Goal: Check status: Check status

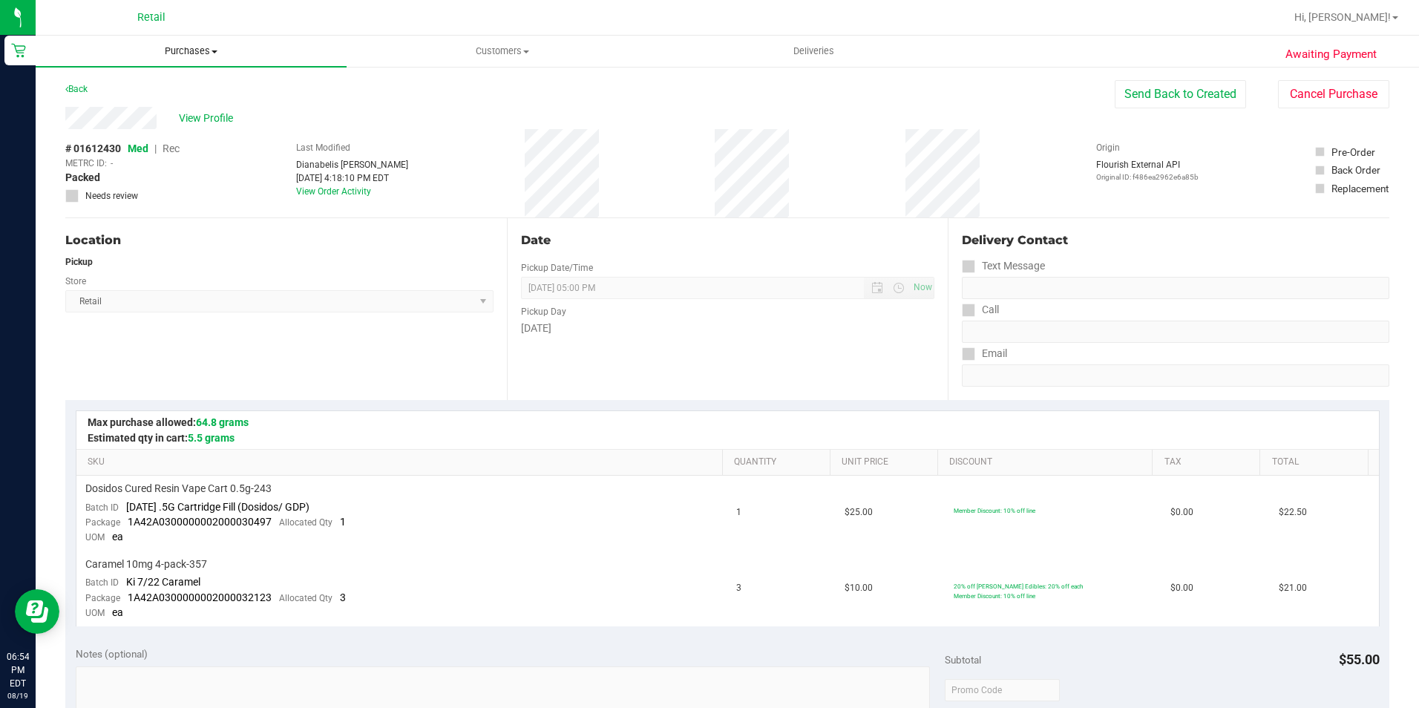
click at [211, 53] on span "Purchases" at bounding box center [191, 51] width 311 height 13
click at [141, 94] on span "Summary of purchases" at bounding box center [112, 89] width 152 height 13
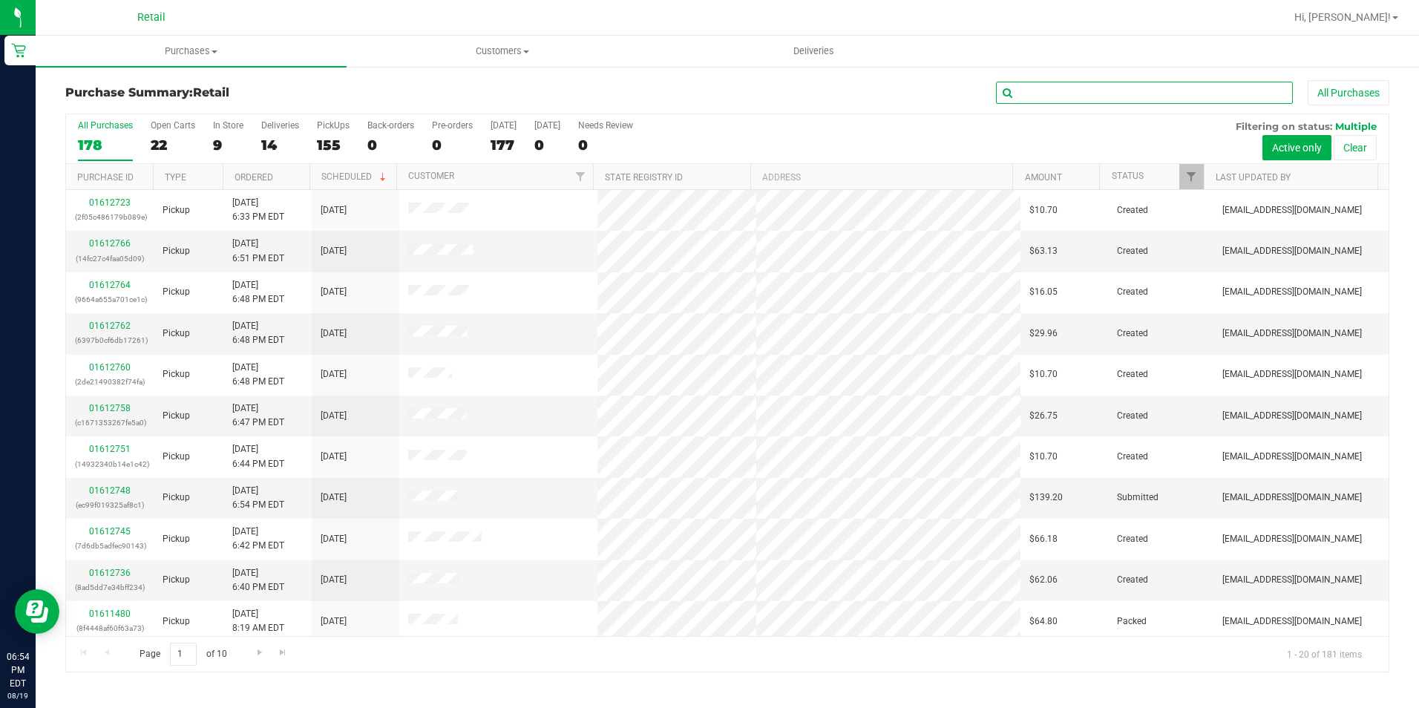
click at [1089, 90] on input "text" at bounding box center [1144, 93] width 297 height 22
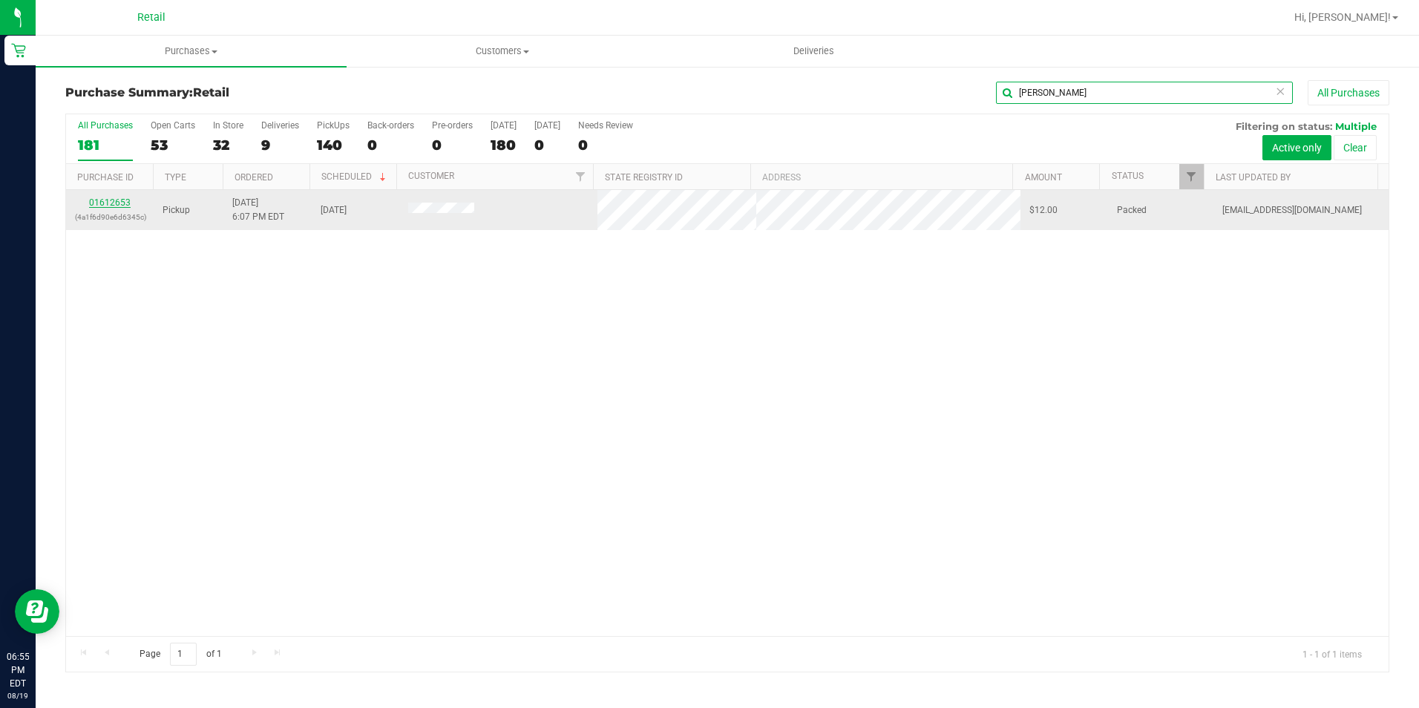
type input "[PERSON_NAME]"
click at [117, 203] on link "01612653" at bounding box center [110, 202] width 42 height 10
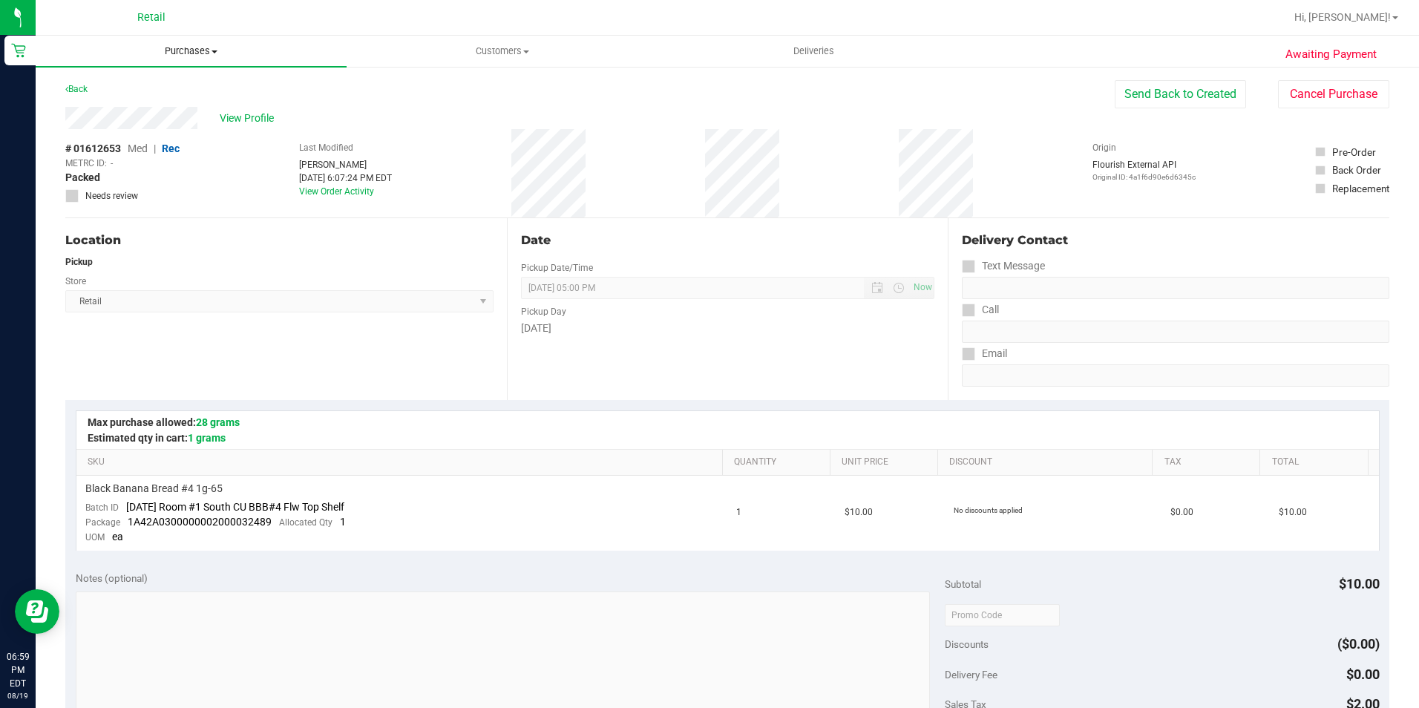
click at [201, 47] on span "Purchases" at bounding box center [191, 51] width 311 height 13
click at [191, 81] on li "Summary of purchases" at bounding box center [191, 90] width 311 height 18
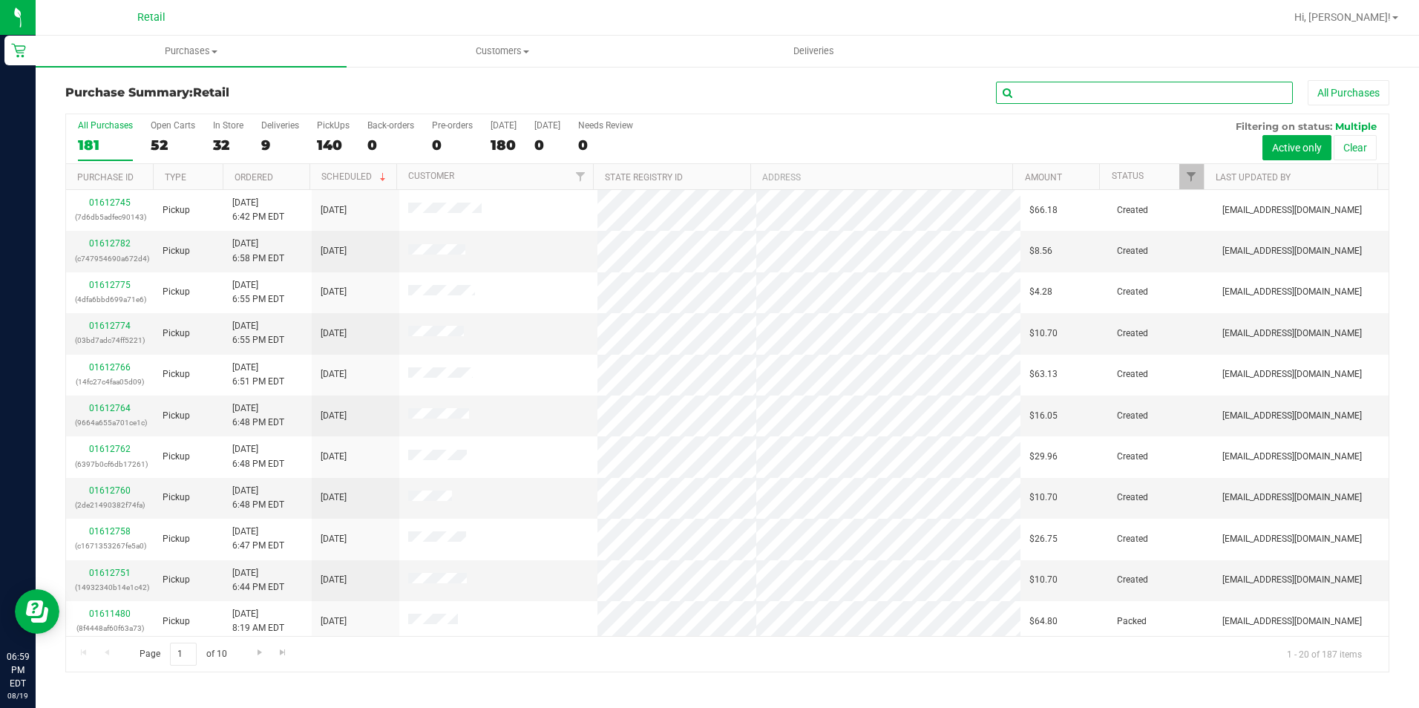
click at [1023, 89] on input "text" at bounding box center [1144, 93] width 297 height 22
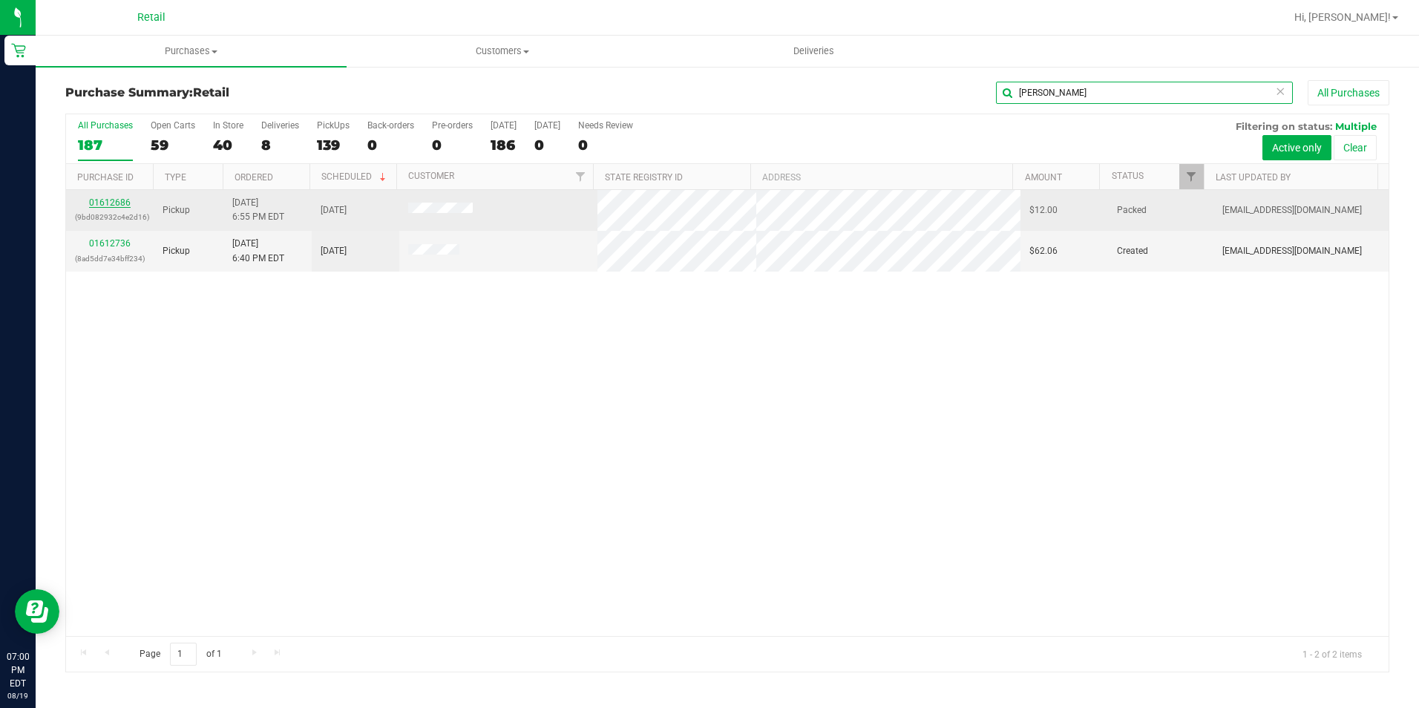
type input "[PERSON_NAME]"
click at [108, 202] on link "01612686" at bounding box center [110, 202] width 42 height 10
click at [94, 201] on link "01612686" at bounding box center [110, 202] width 42 height 10
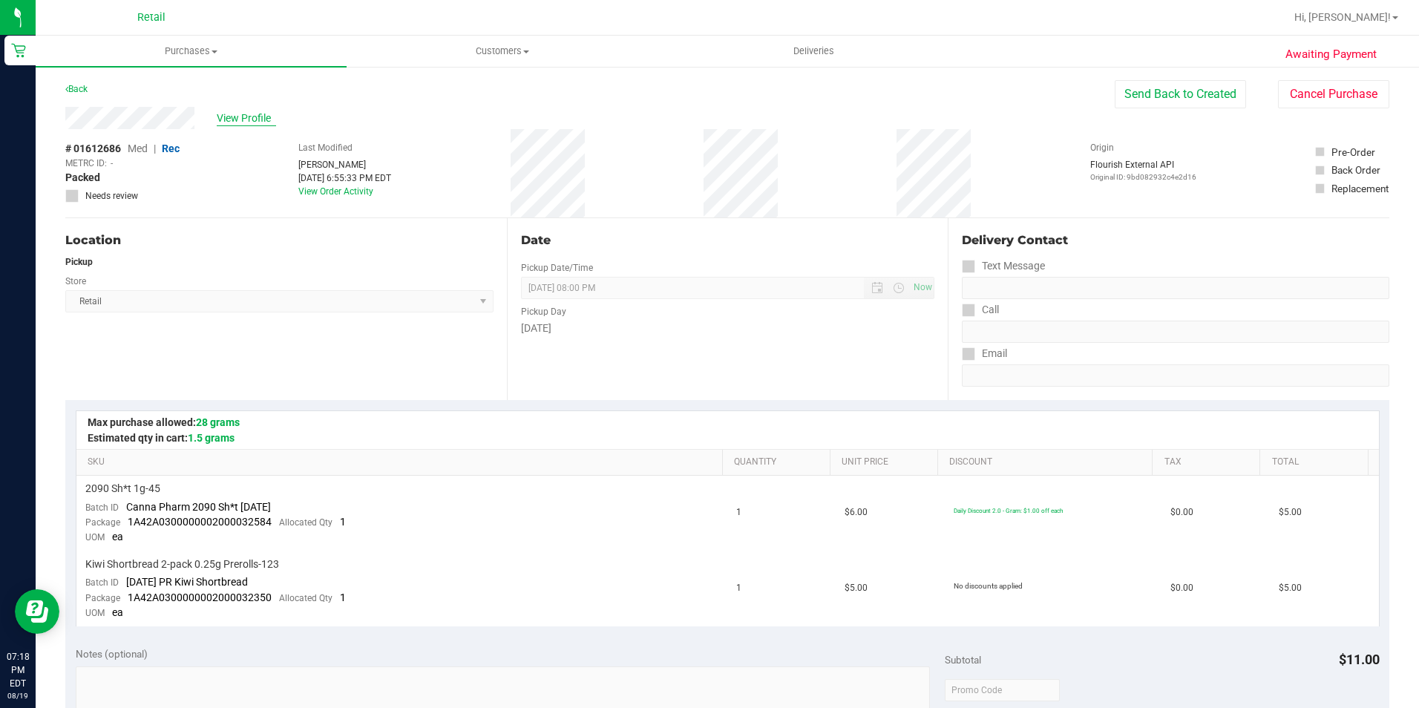
click at [258, 114] on span "View Profile" at bounding box center [246, 119] width 59 height 16
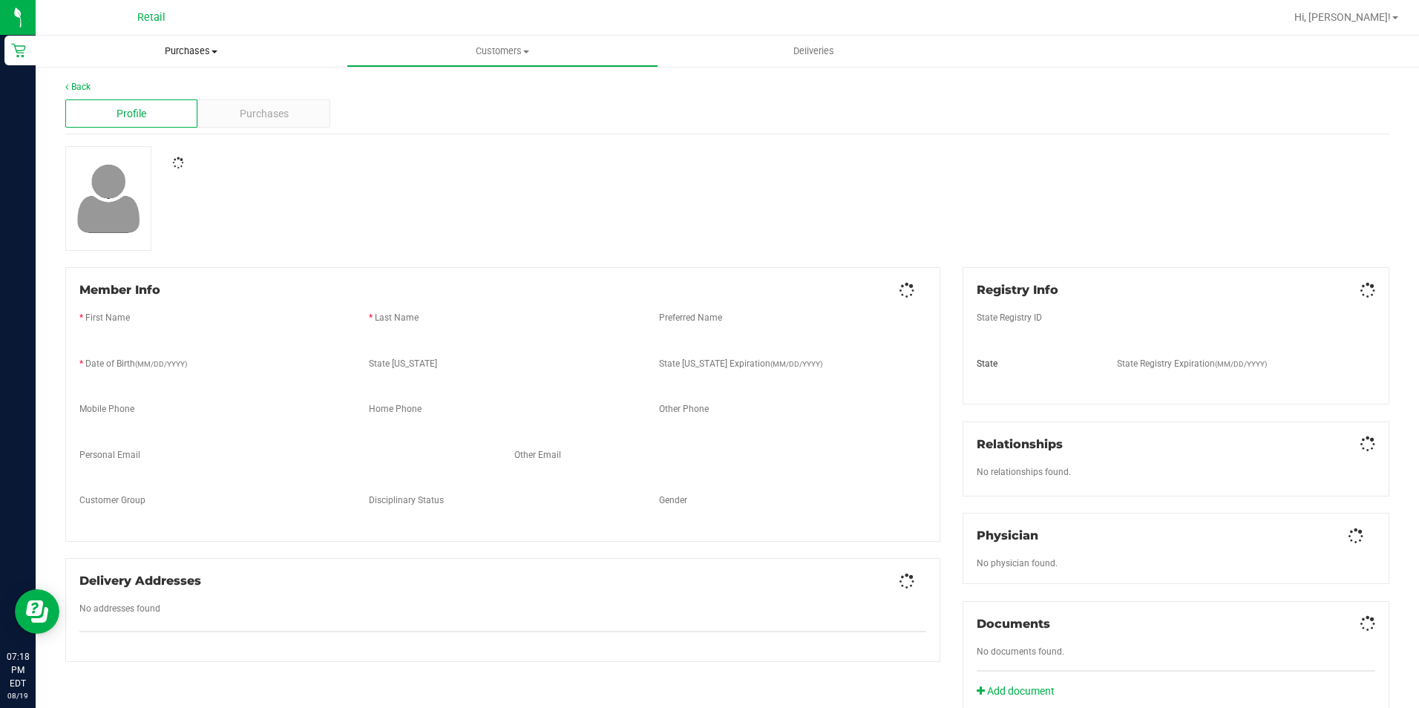
click at [169, 45] on span "Purchases" at bounding box center [191, 51] width 311 height 13
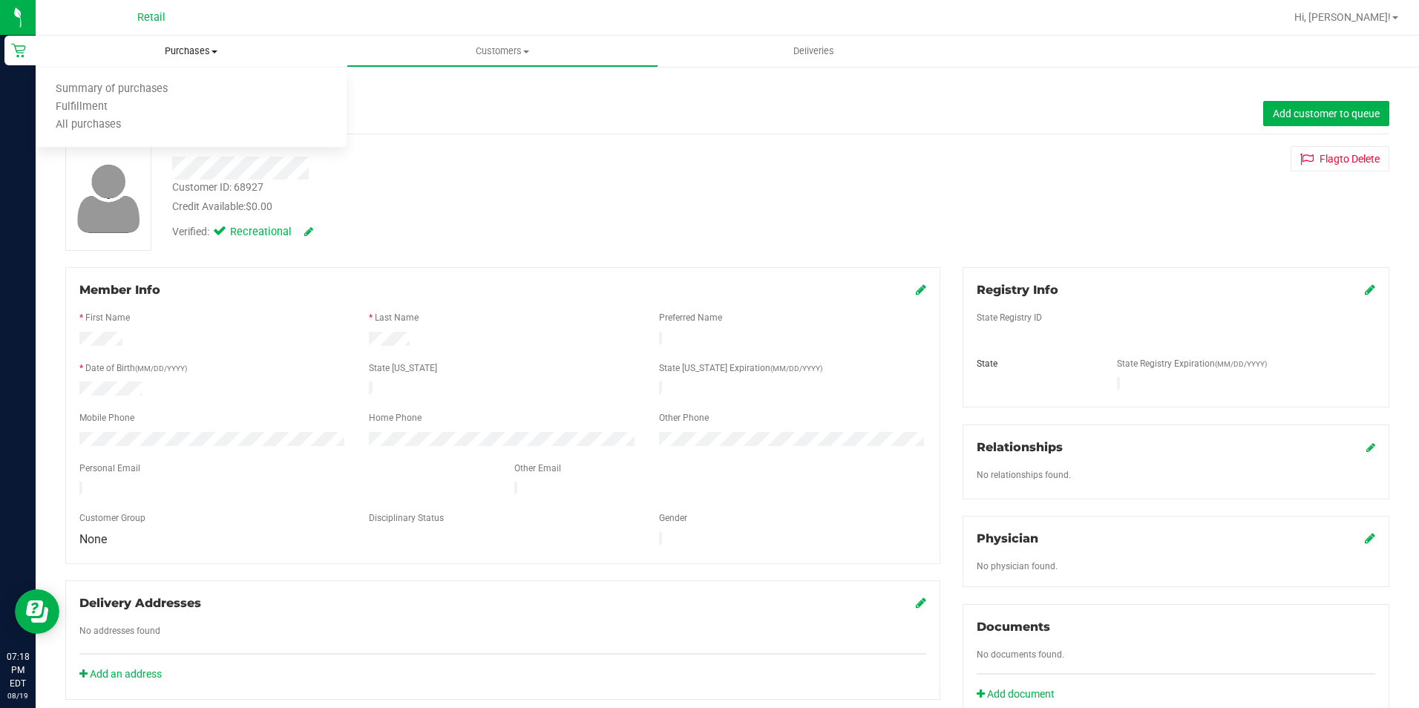
click at [171, 44] on uib-tab-heading "Purchases Summary of purchases Fulfillment All purchases" at bounding box center [191, 51] width 311 height 31
click at [203, 50] on span "Purchases" at bounding box center [191, 51] width 311 height 13
click at [132, 83] on span "Summary of purchases" at bounding box center [112, 89] width 152 height 13
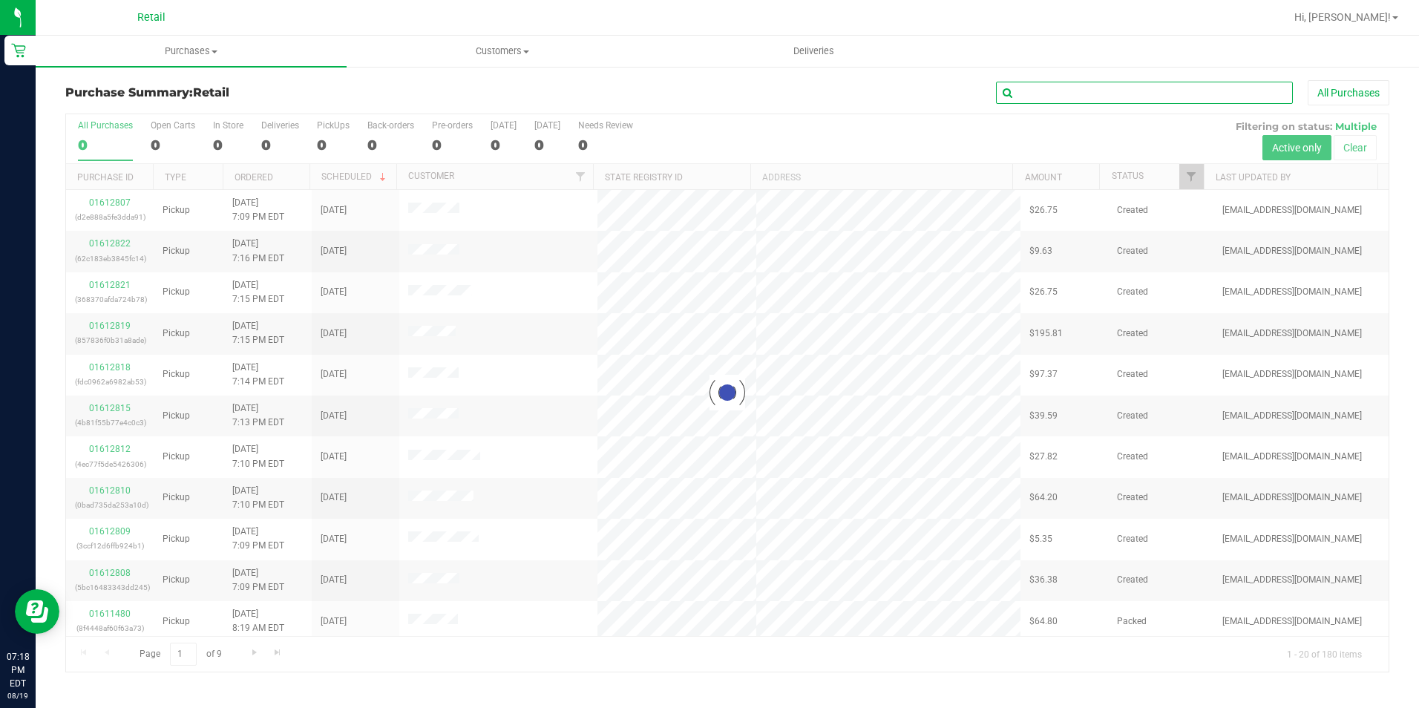
click at [1053, 97] on input "text" at bounding box center [1144, 93] width 297 height 22
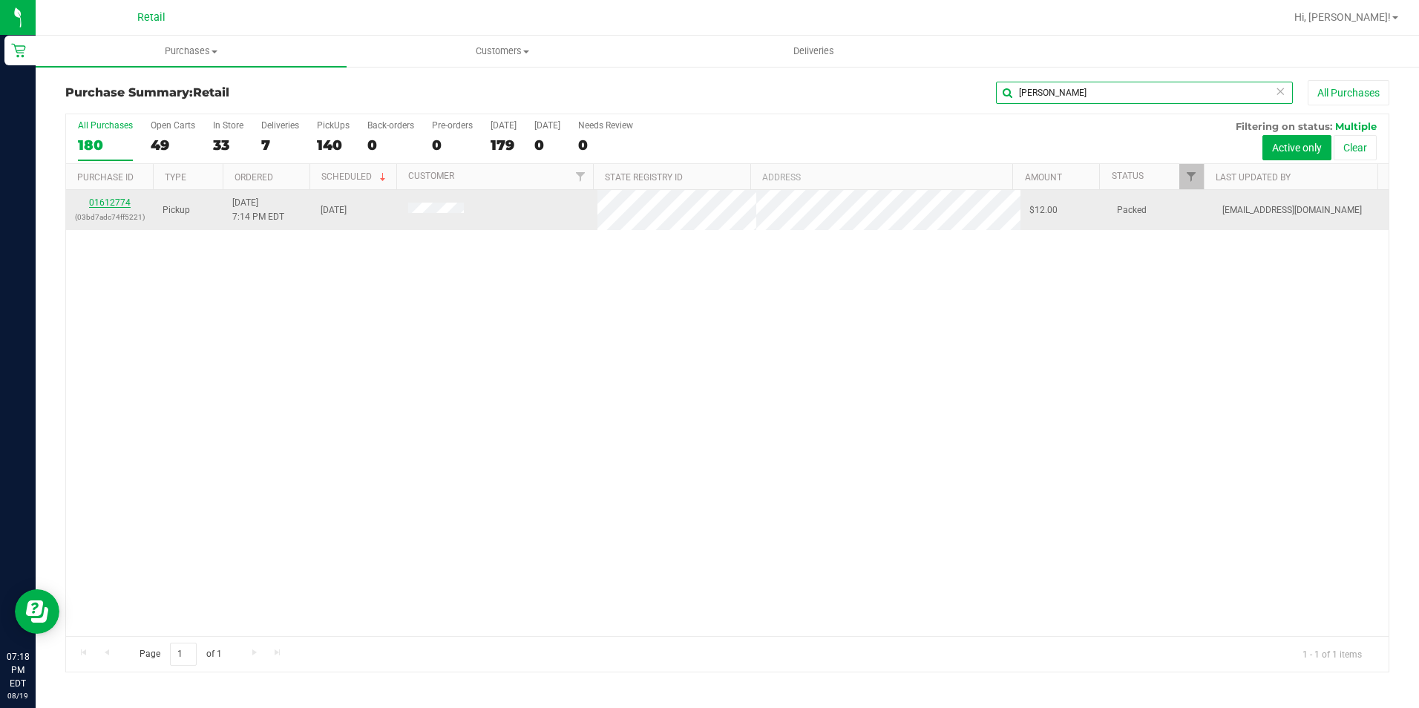
type input "[PERSON_NAME]"
click at [118, 200] on link "01612774" at bounding box center [110, 202] width 42 height 10
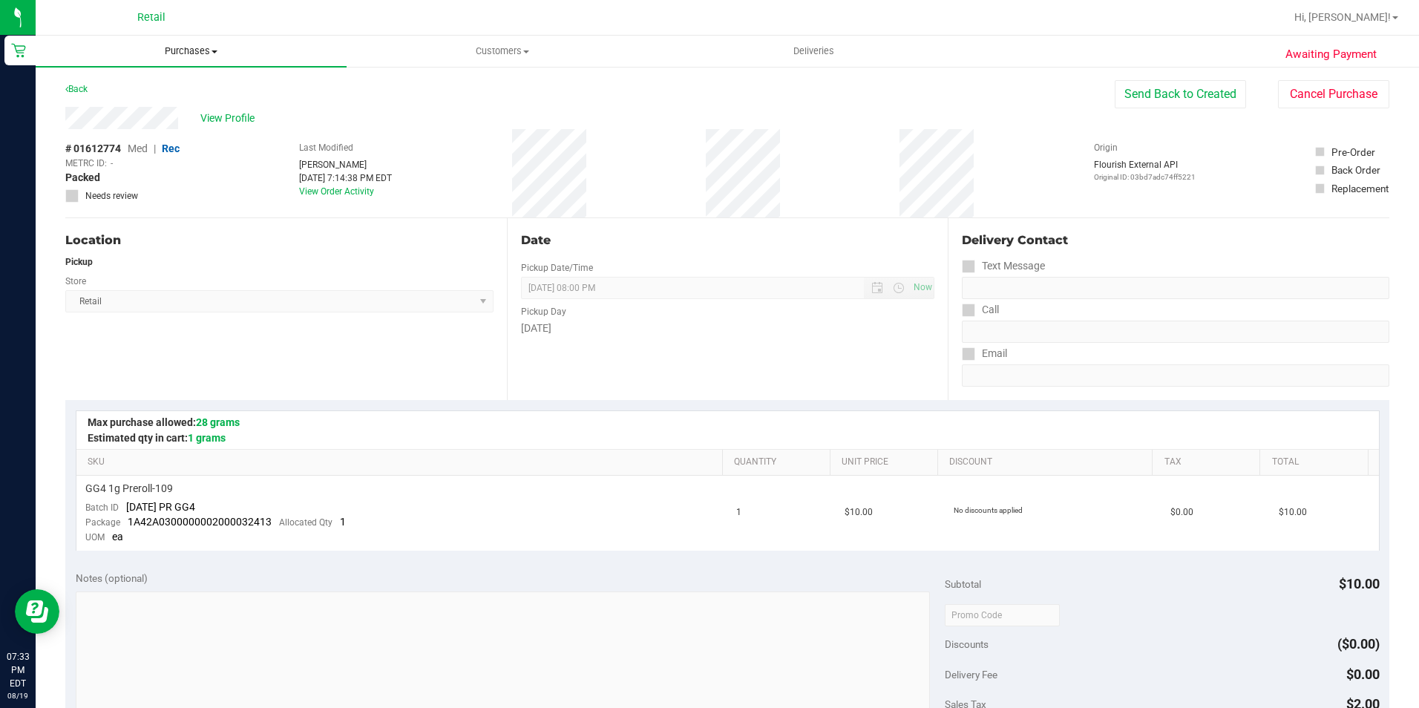
click at [203, 45] on span "Purchases" at bounding box center [191, 51] width 311 height 13
click at [163, 94] on span "Summary of purchases" at bounding box center [112, 89] width 152 height 13
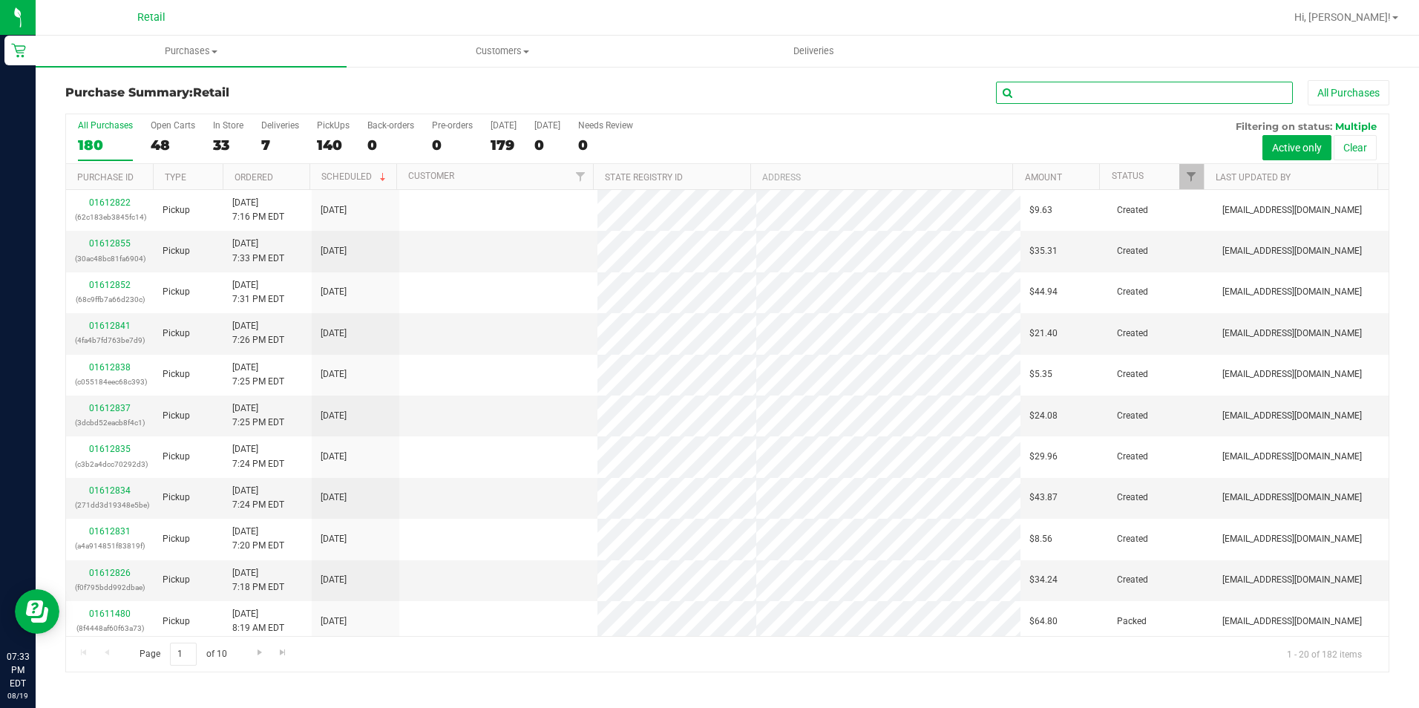
click at [1053, 101] on input "text" at bounding box center [1144, 93] width 297 height 22
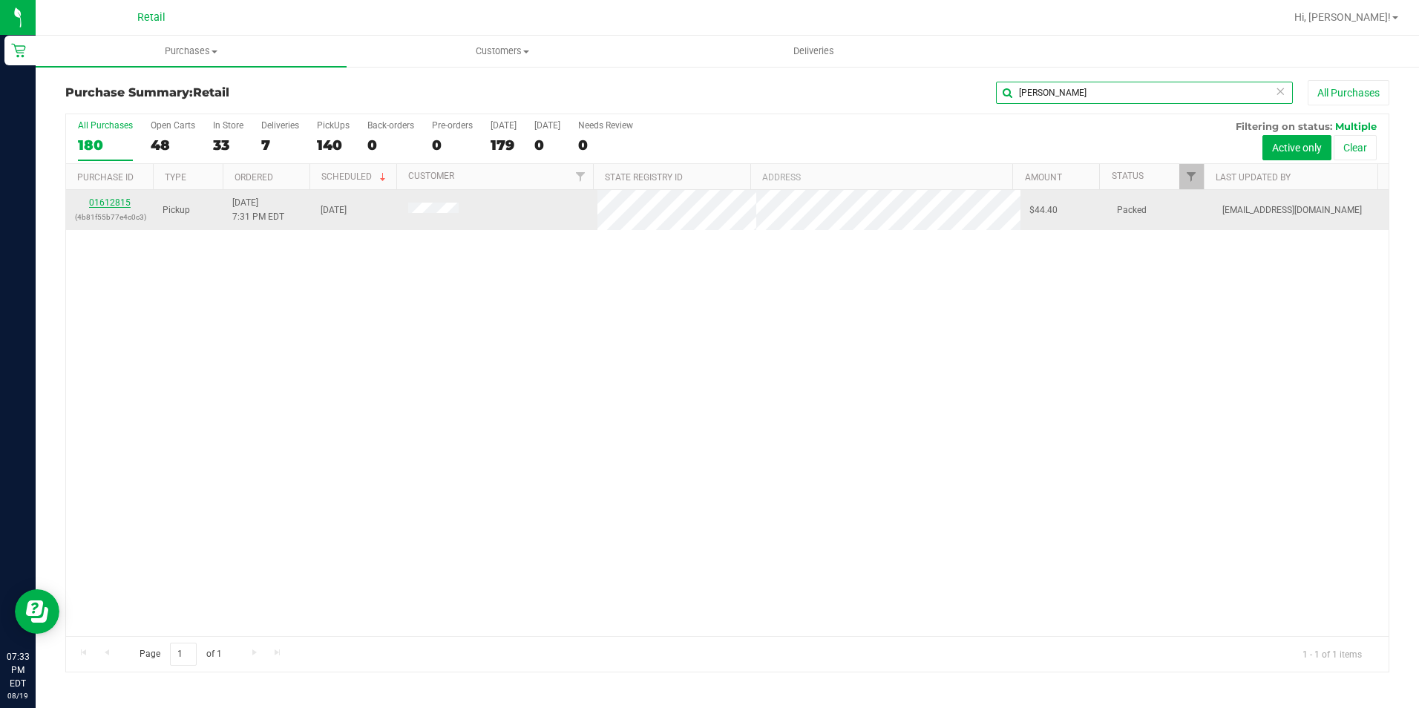
type input "[PERSON_NAME]"
click at [116, 205] on link "01612815" at bounding box center [110, 202] width 42 height 10
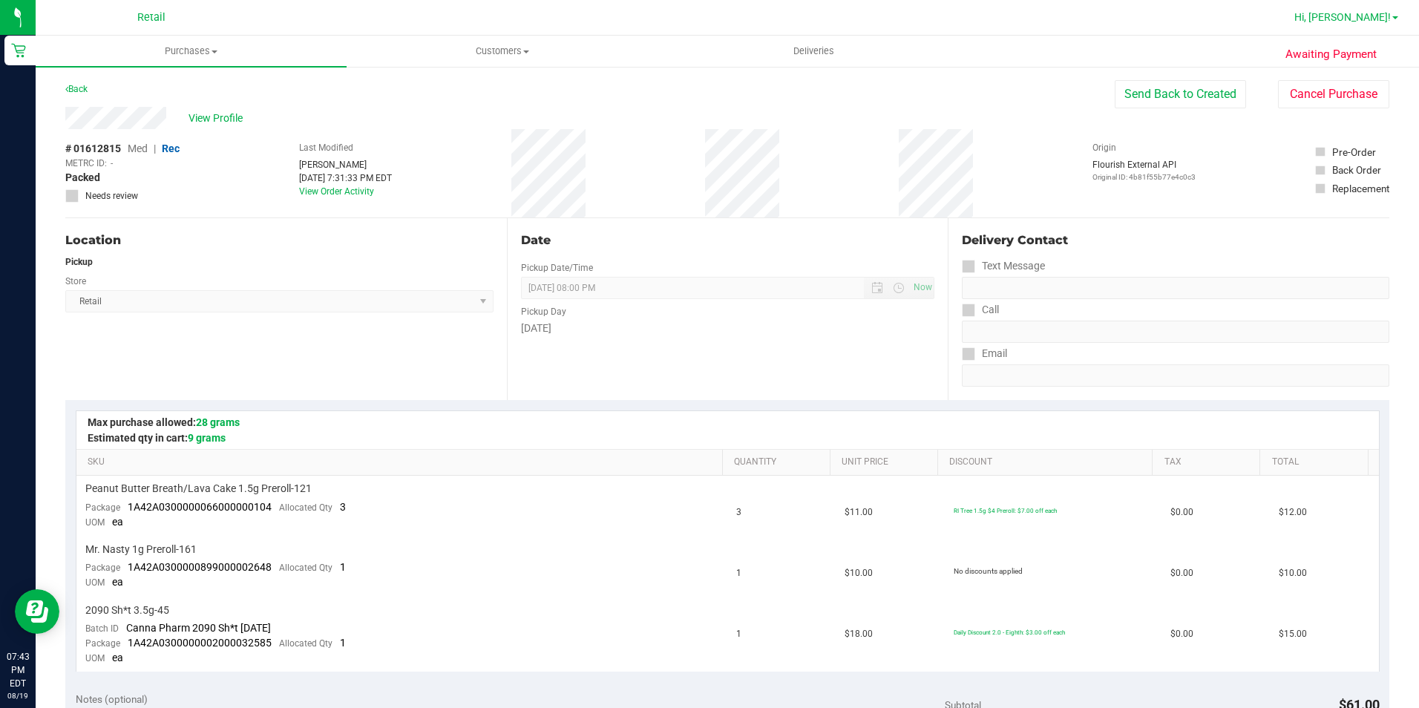
click at [1376, 10] on link "Hi, [PERSON_NAME]!" at bounding box center [1347, 18] width 116 height 16
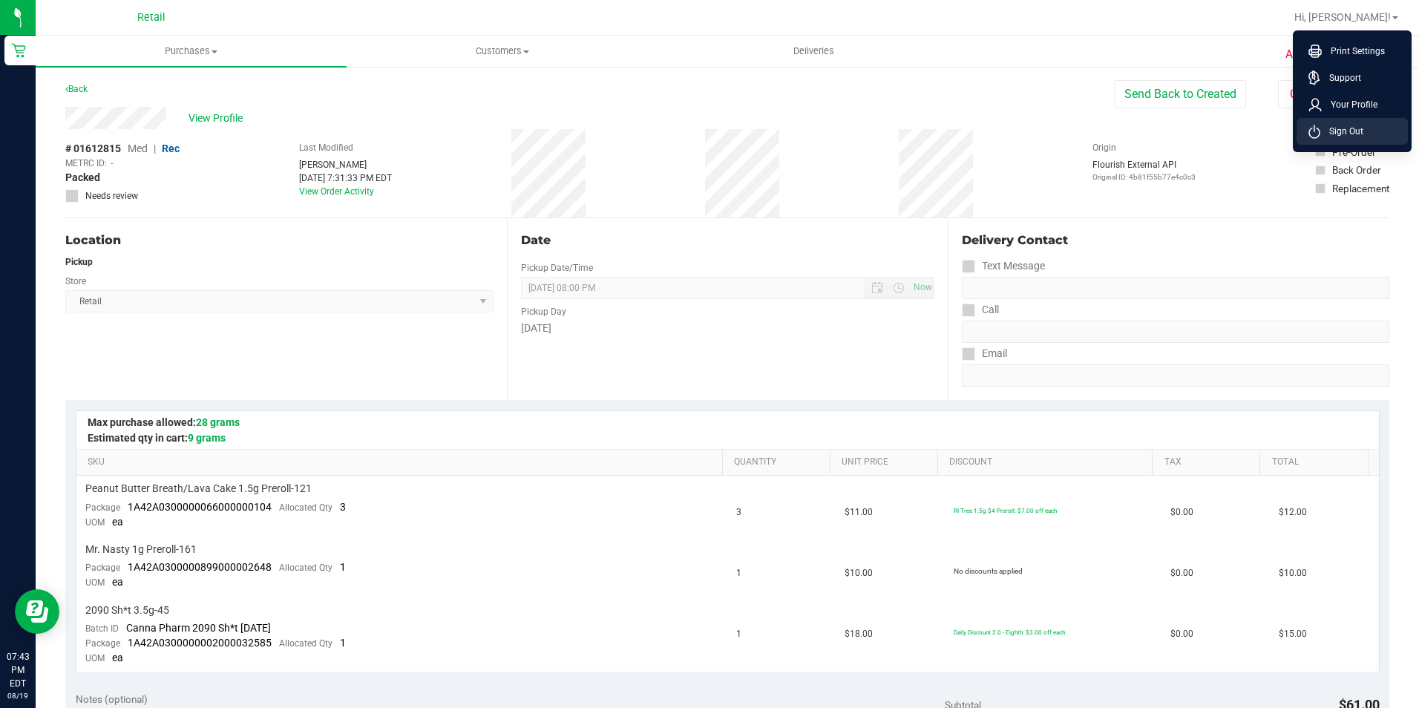
click at [1327, 125] on span "Sign Out" at bounding box center [1342, 131] width 43 height 15
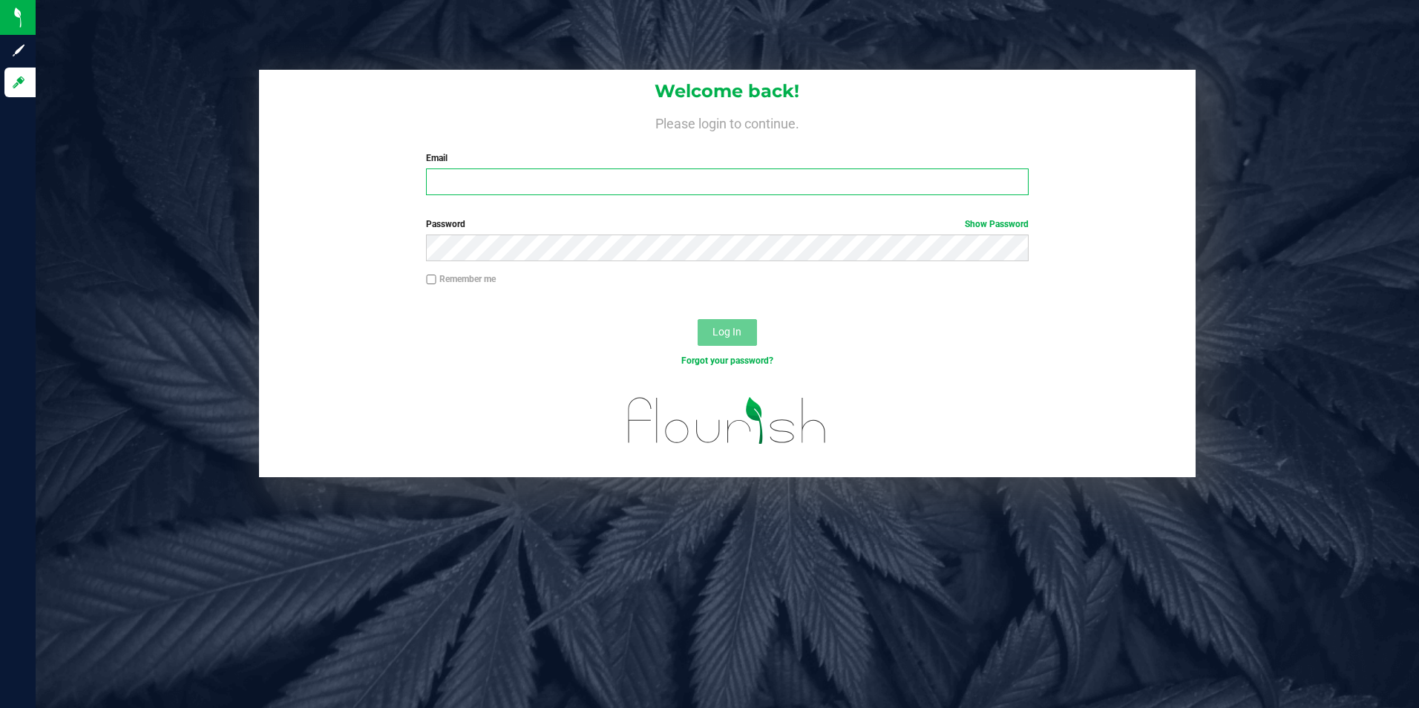
type input "[EMAIL_ADDRESS][DOMAIN_NAME]"
